Goal: Information Seeking & Learning: Compare options

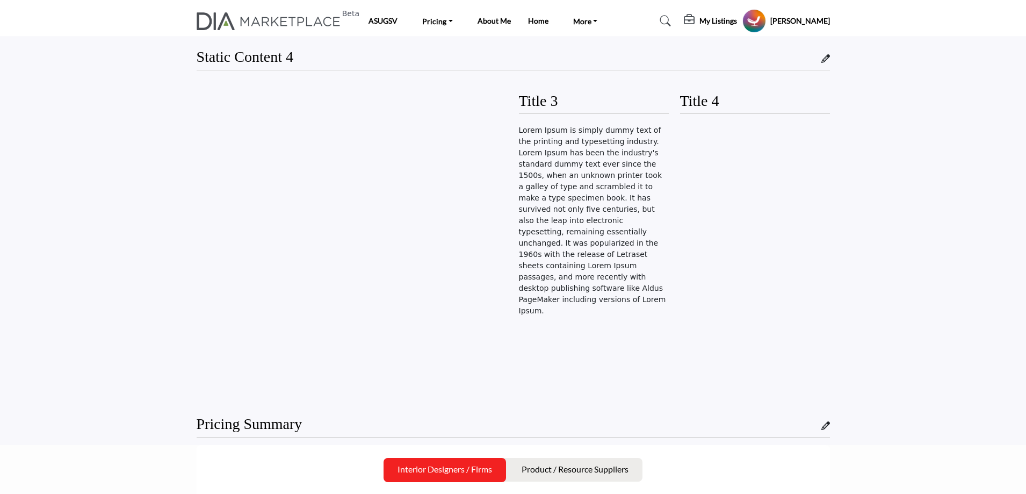
scroll to position [1290, 0]
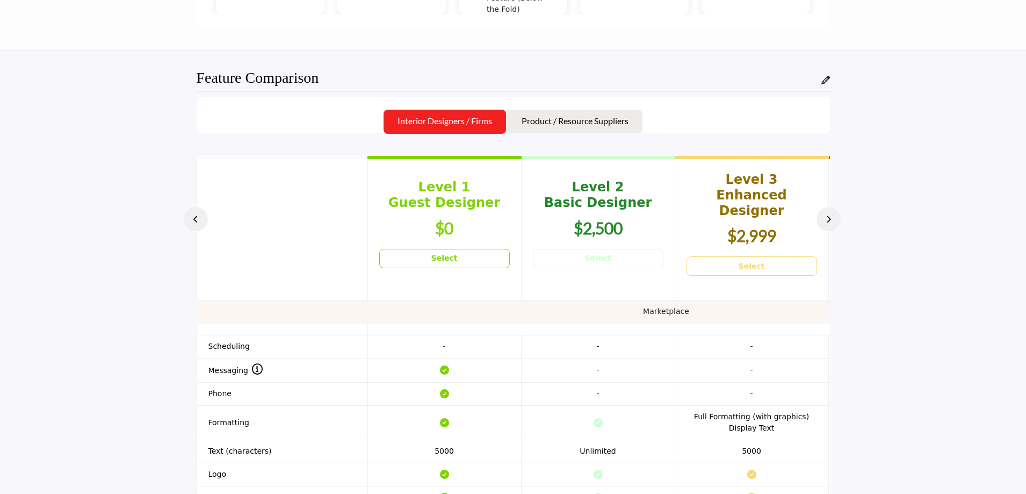
drag, startPoint x: 211, startPoint y: 331, endPoint x: 230, endPoint y: 329, distance: 19.4
click at [230, 329] on th at bounding box center [282, 329] width 171 height 12
drag, startPoint x: 644, startPoint y: 310, endPoint x: 707, endPoint y: 309, distance: 63.4
click at [707, 309] on td "Marketplace" at bounding box center [666, 311] width 939 height 23
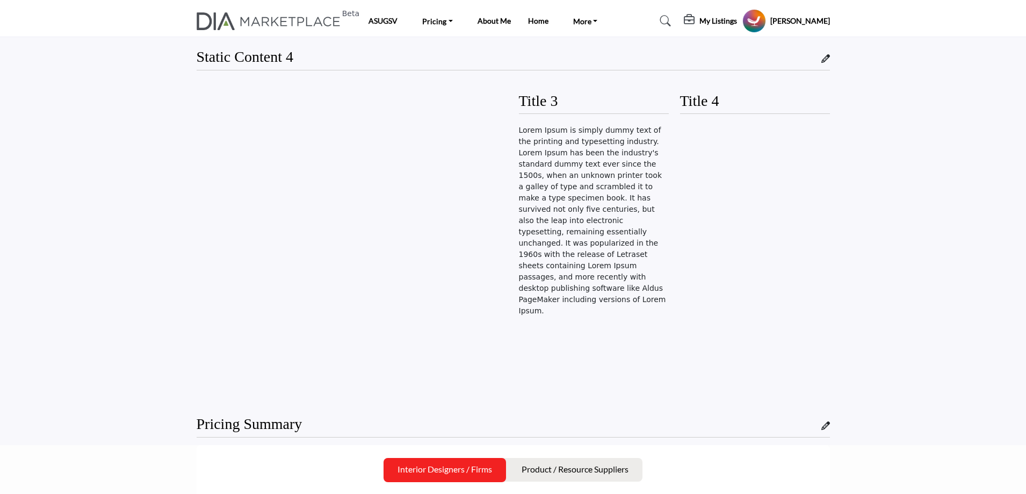
scroll to position [1290, 0]
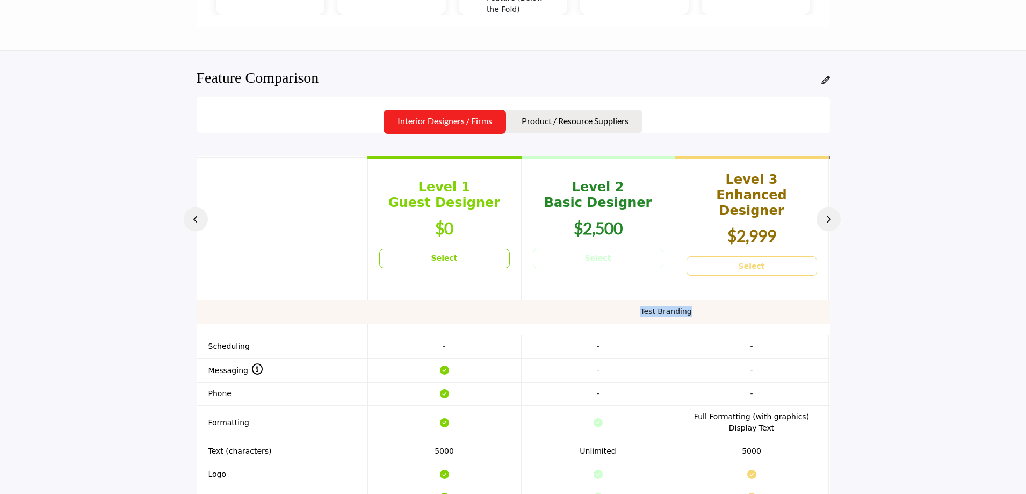
drag, startPoint x: 642, startPoint y: 310, endPoint x: 702, endPoint y: 310, distance: 60.2
click at [702, 310] on td "Test Branding" at bounding box center [666, 311] width 939 height 23
click at [652, 311] on td "Test Branding" at bounding box center [666, 311] width 939 height 23
drag, startPoint x: 643, startPoint y: 308, endPoint x: 723, endPoint y: 301, distance: 80.4
click at [723, 301] on td "Test Branding" at bounding box center [666, 311] width 939 height 23
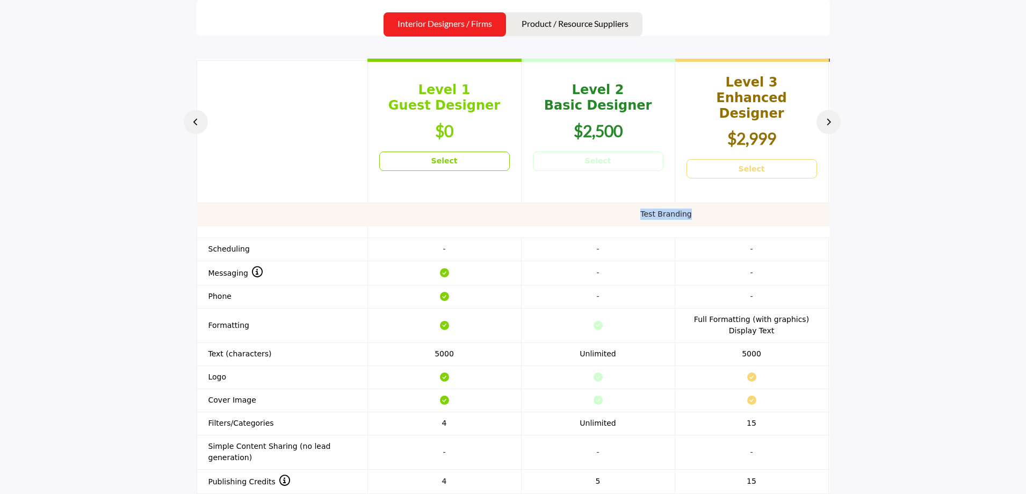
scroll to position [1397, 0]
